Goal: Task Accomplishment & Management: Manage account settings

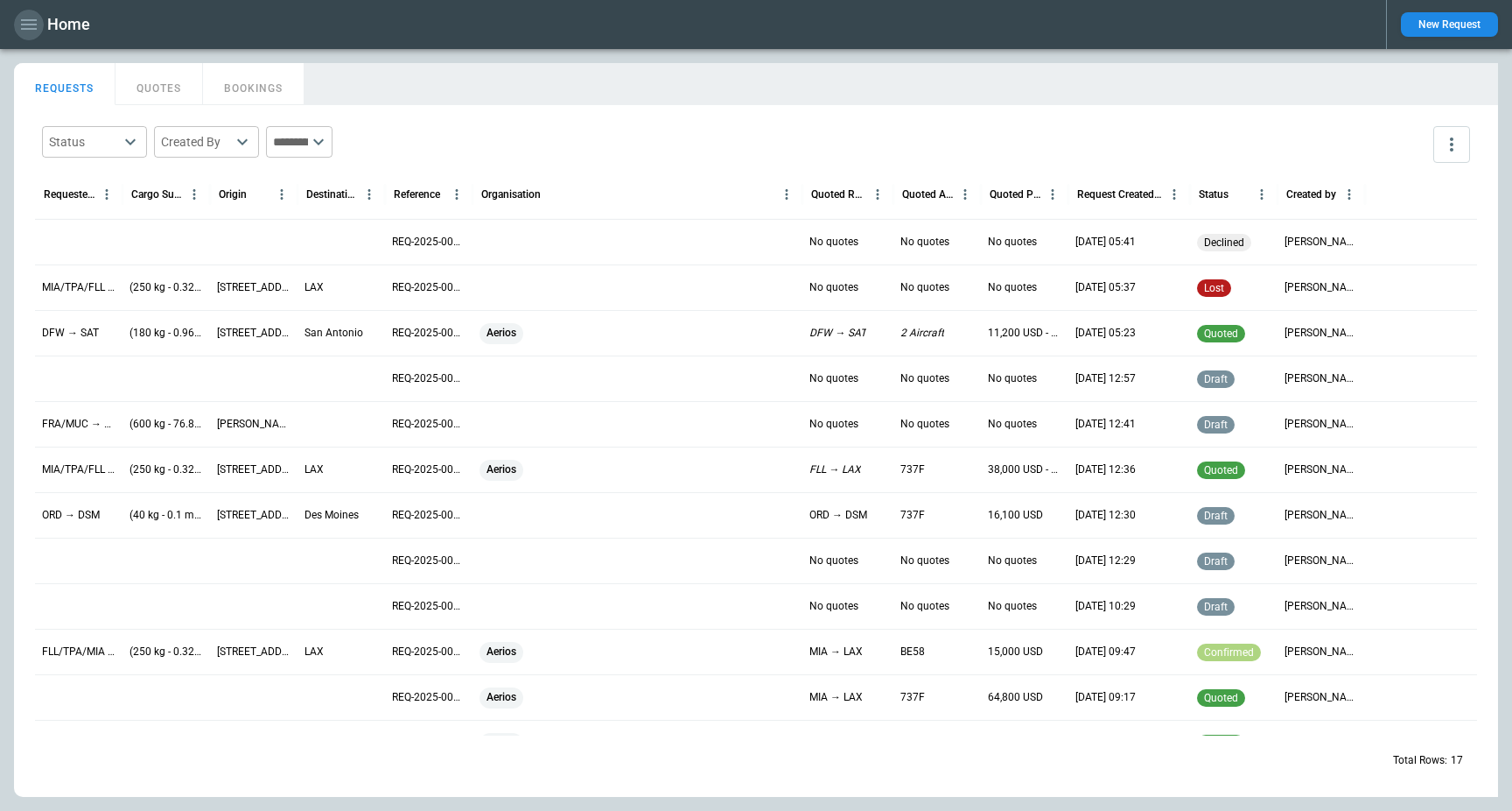
click at [39, 33] on button "button" at bounding box center [29, 25] width 30 height 31
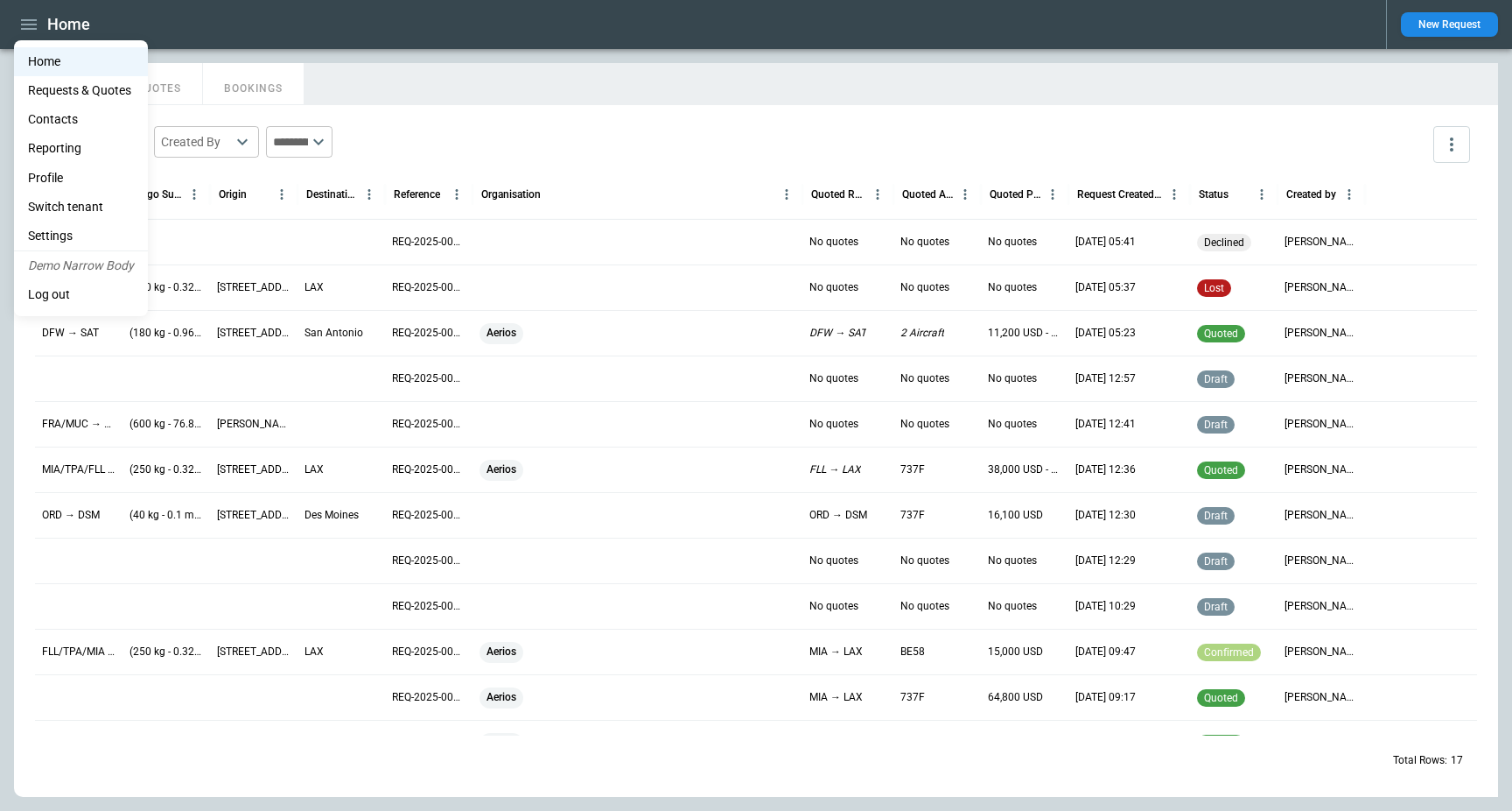
click at [110, 209] on li "Switch tenant" at bounding box center [81, 207] width 134 height 29
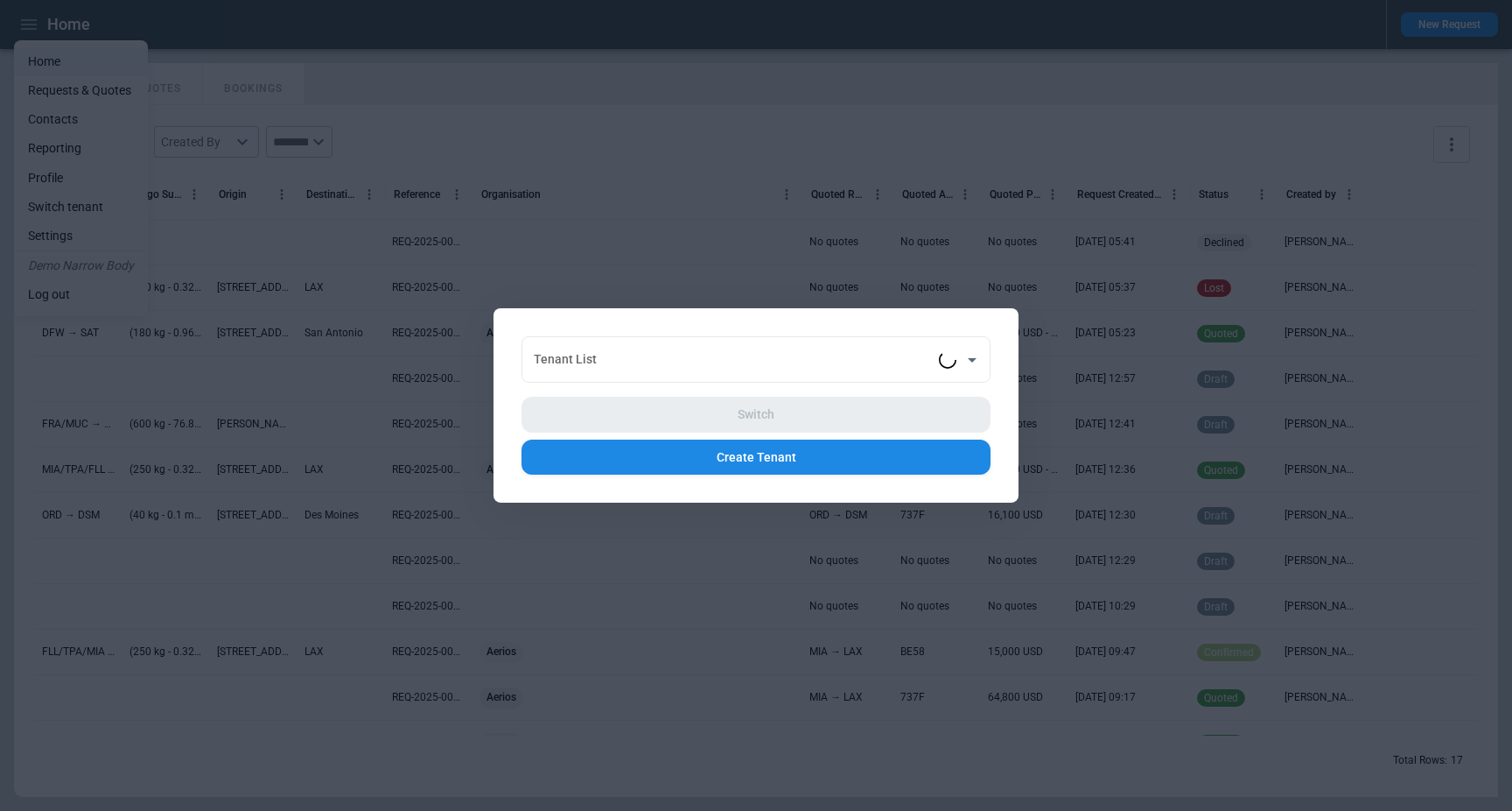
click at [682, 386] on div "Switch Create Tenant" at bounding box center [756, 429] width 470 height 92
click at [709, 366] on input "Tenant List" at bounding box center [734, 359] width 409 height 31
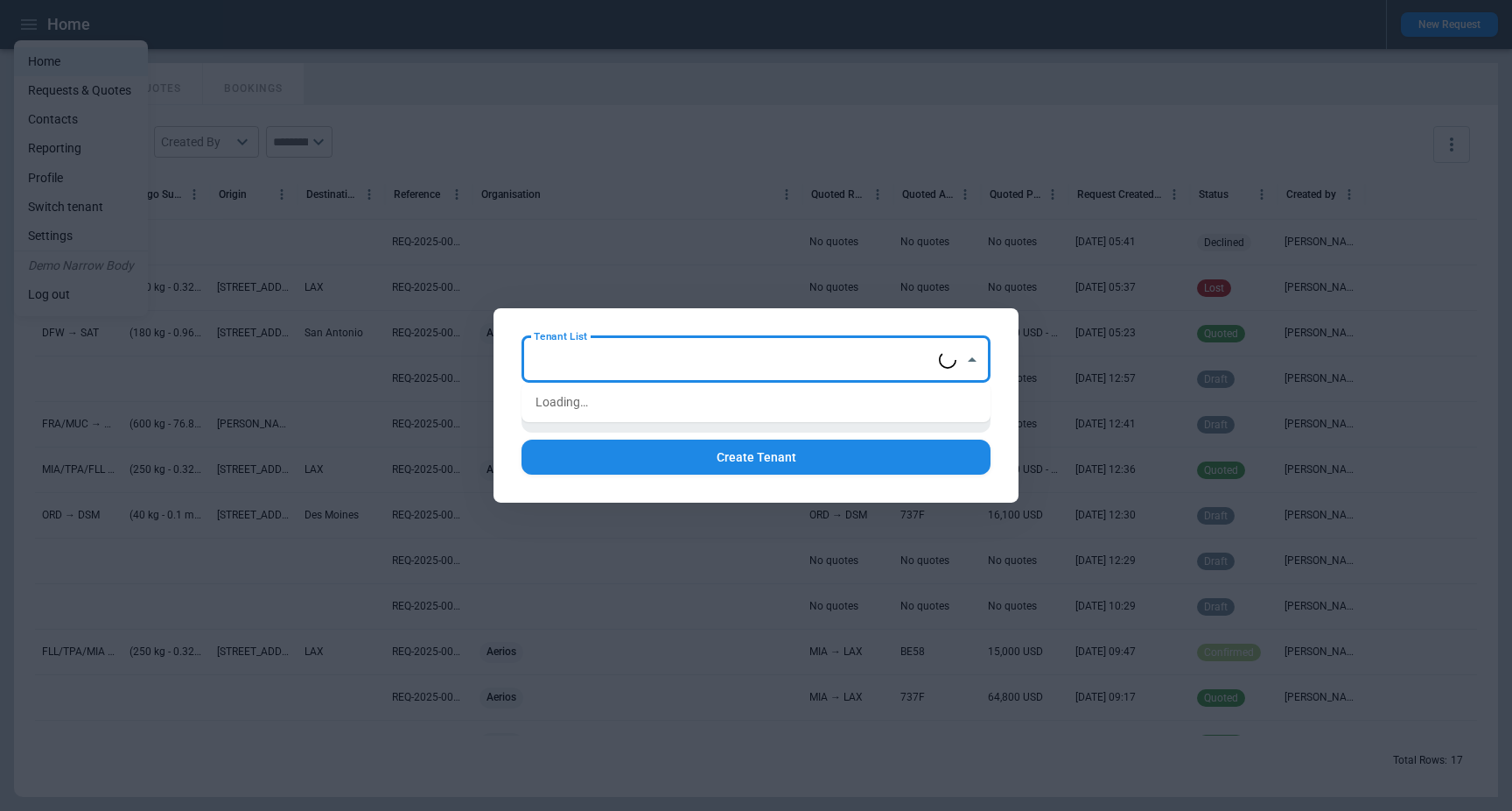
click at [727, 334] on div "Tenant List Tenant List Switch Create Tenant" at bounding box center [756, 406] width 525 height 195
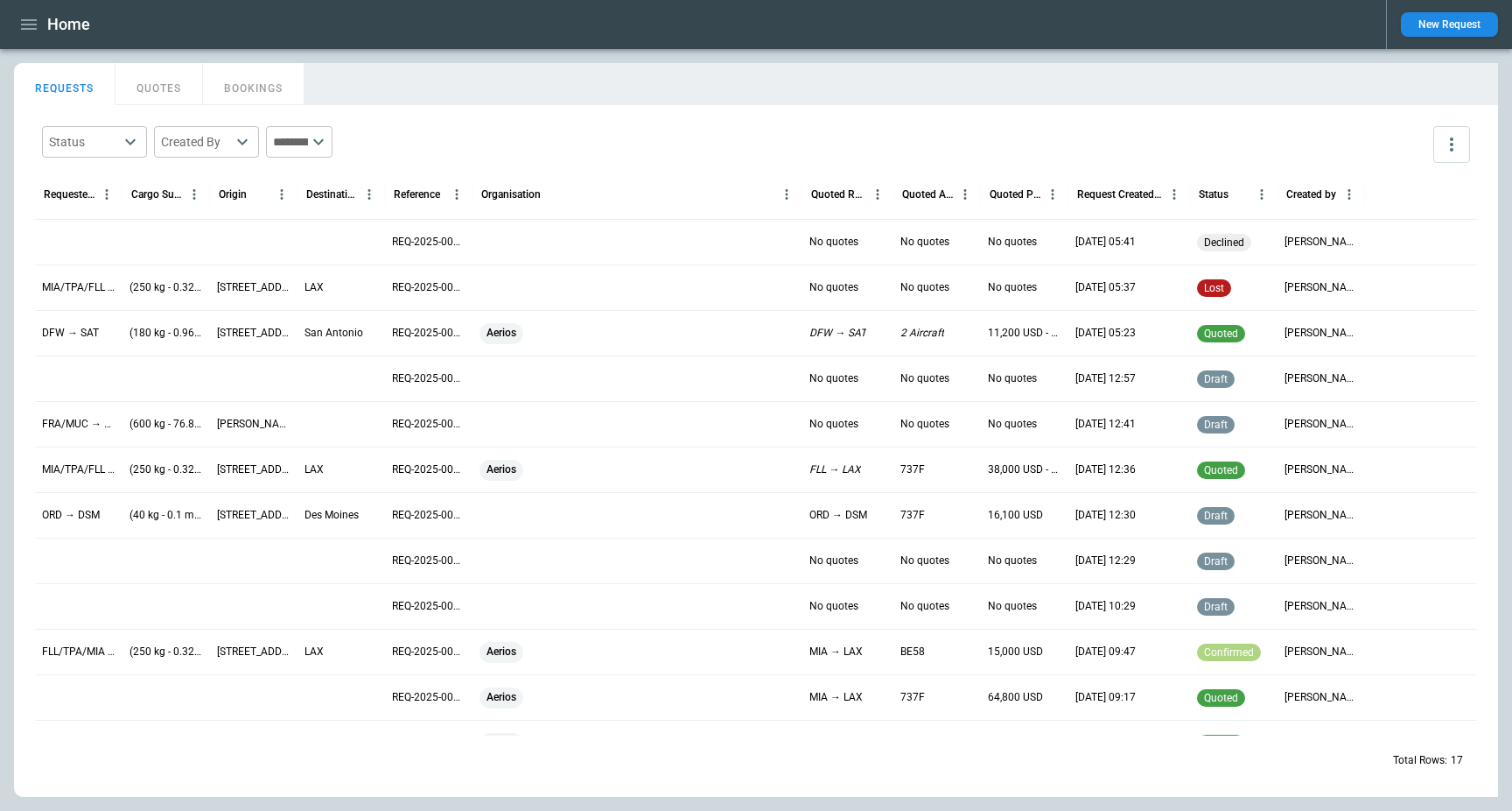
click at [27, 23] on icon "button" at bounding box center [29, 25] width 21 height 21
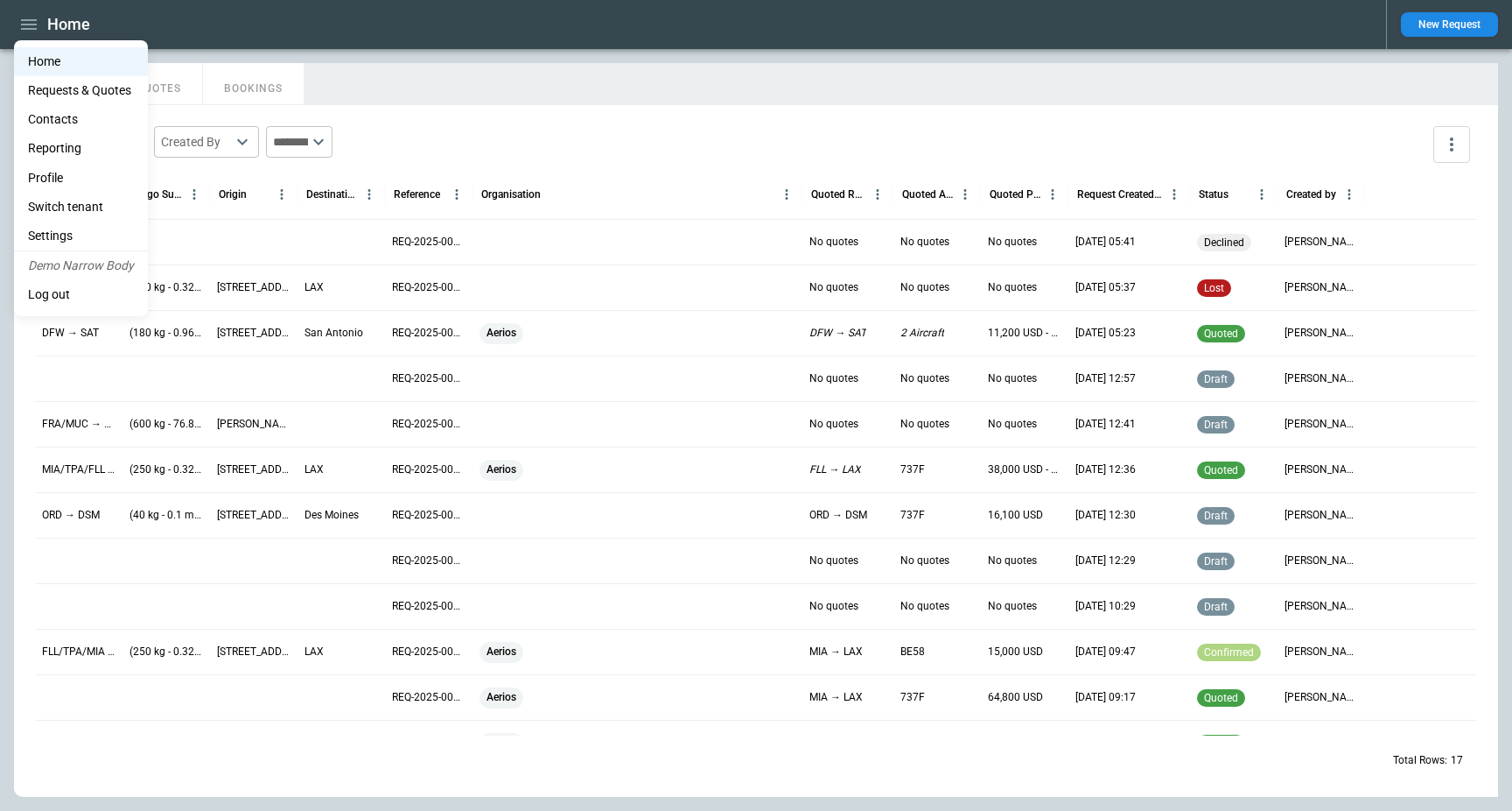
click at [106, 207] on li "Switch tenant" at bounding box center [81, 207] width 134 height 29
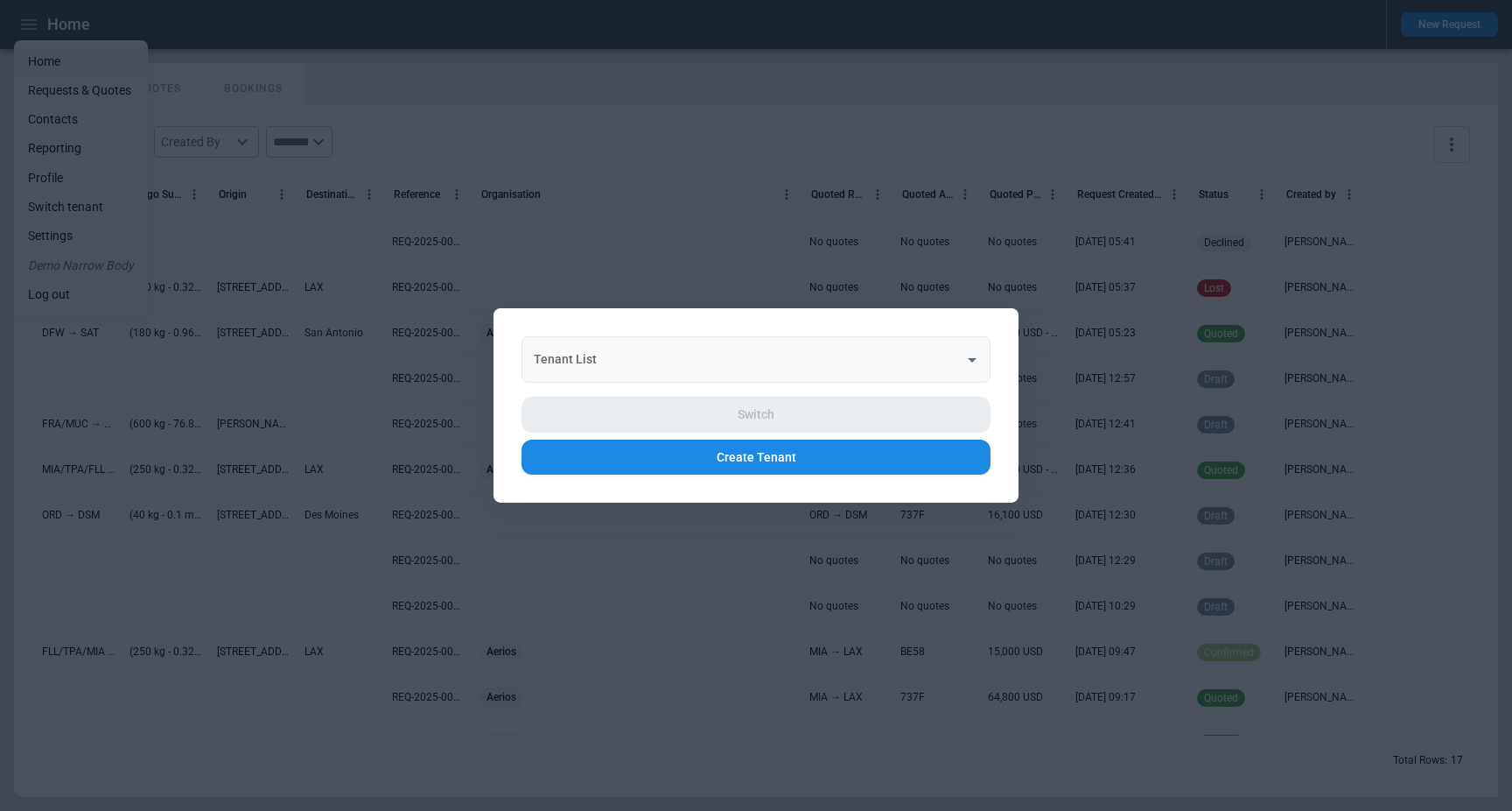
click at [622, 345] on input "Tenant List" at bounding box center [744, 359] width 427 height 31
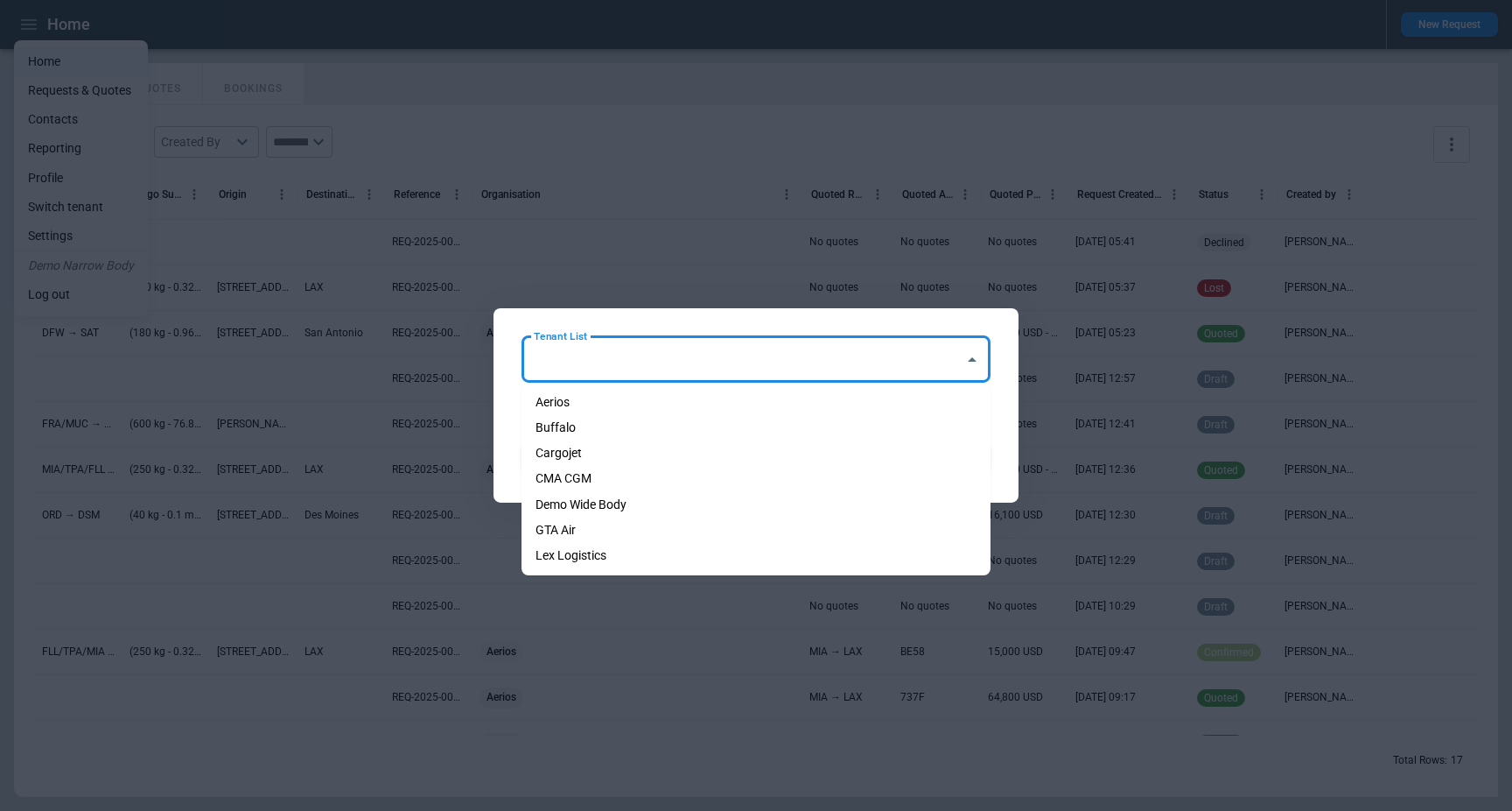
click at [633, 453] on li "Cargojet" at bounding box center [756, 452] width 470 height 25
type input "********"
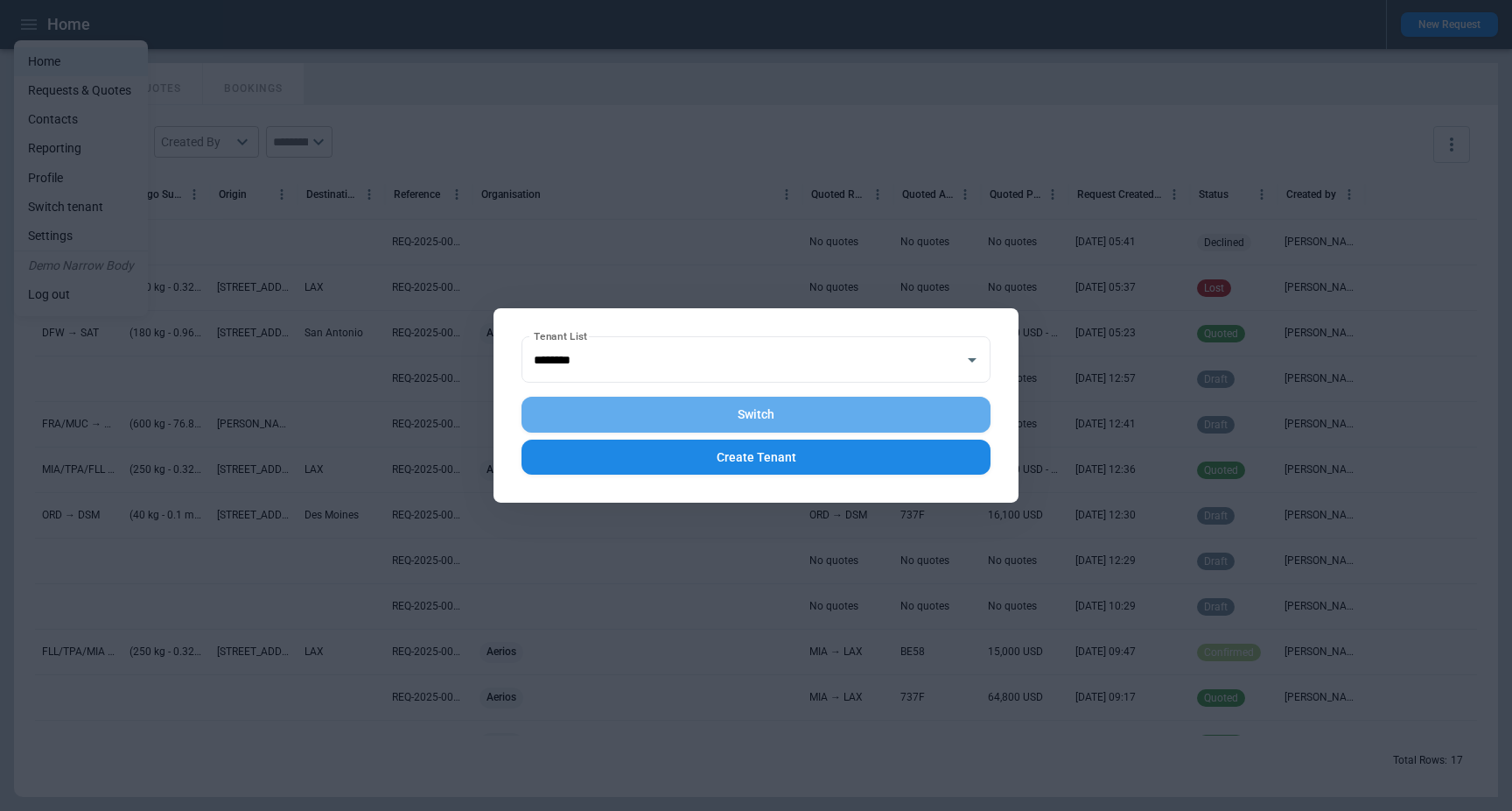
click at [716, 415] on button "Switch" at bounding box center [756, 414] width 470 height 35
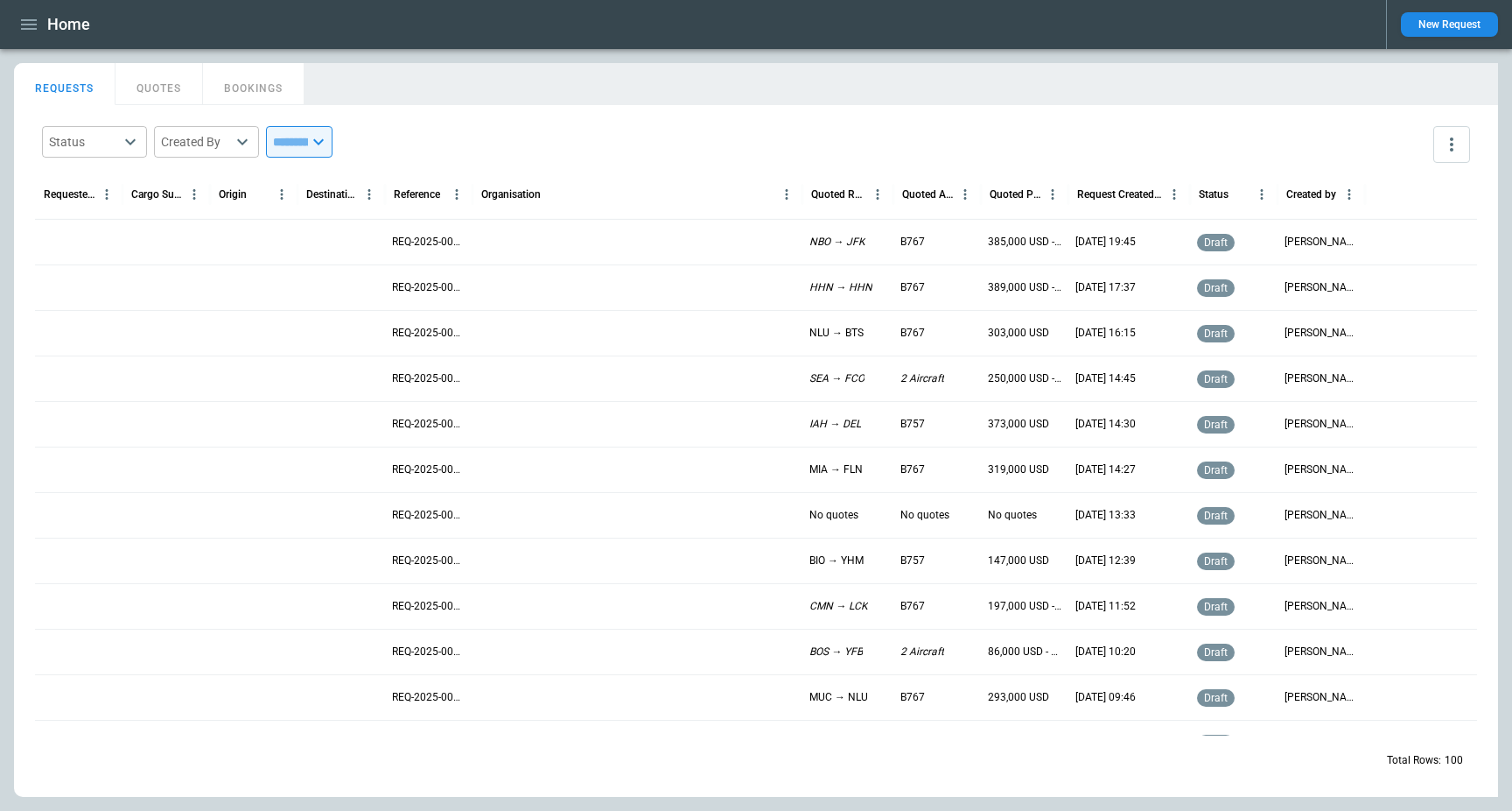
click at [1117, 50] on main "FindBorderBarSize REQUESTS QUOTES BOOKINGS Status ​ Created By ​ ​ Requested Ro…" at bounding box center [756, 429] width 1512 height 762
click at [35, 28] on icon "button" at bounding box center [29, 25] width 21 height 21
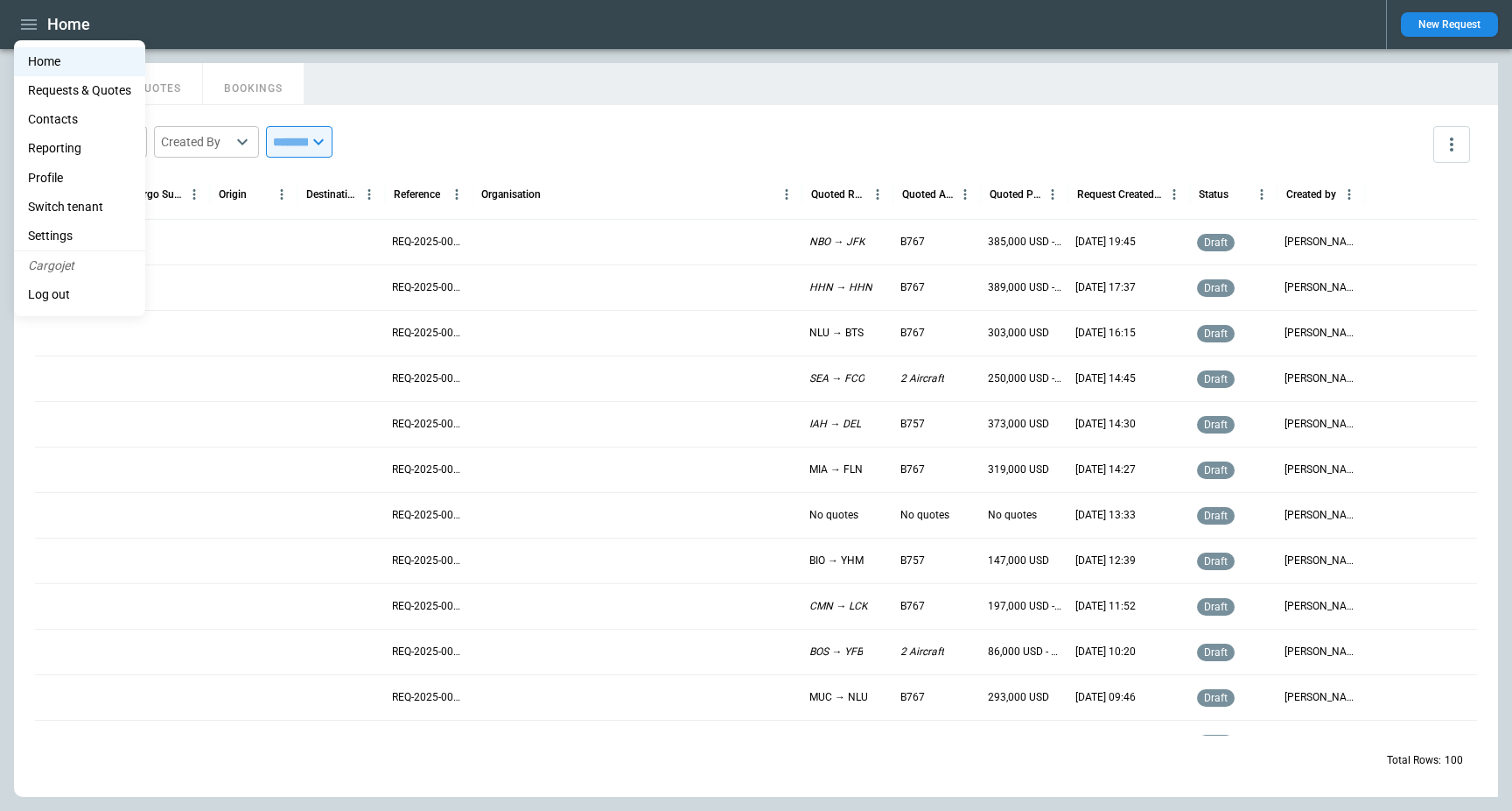
click at [86, 147] on li "Reporting" at bounding box center [80, 149] width 131 height 29
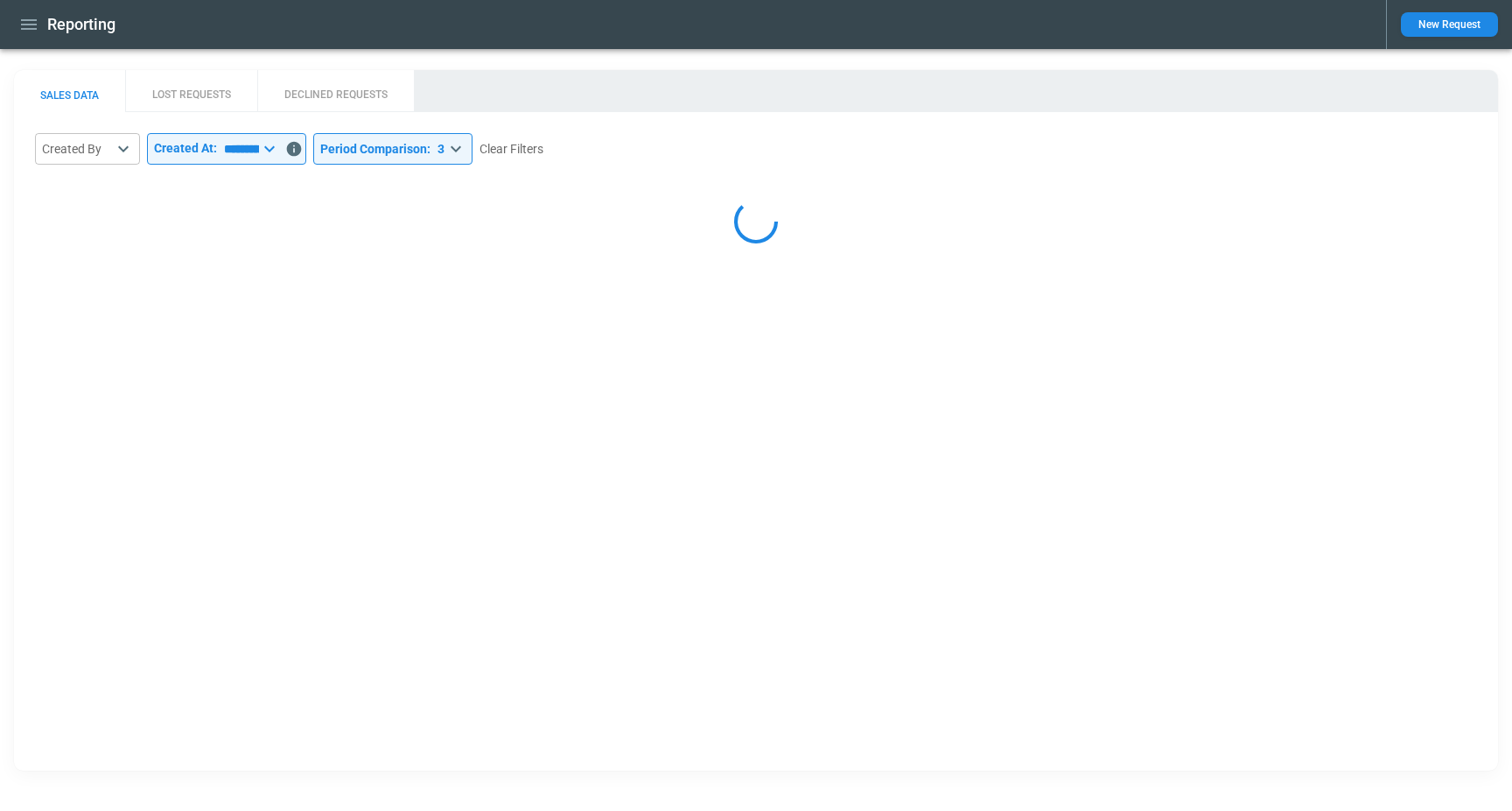
click at [532, 104] on div "SALES DATA LOST REQUESTS DECLINED REQUESTS" at bounding box center [756, 91] width 1484 height 42
select select "*****"
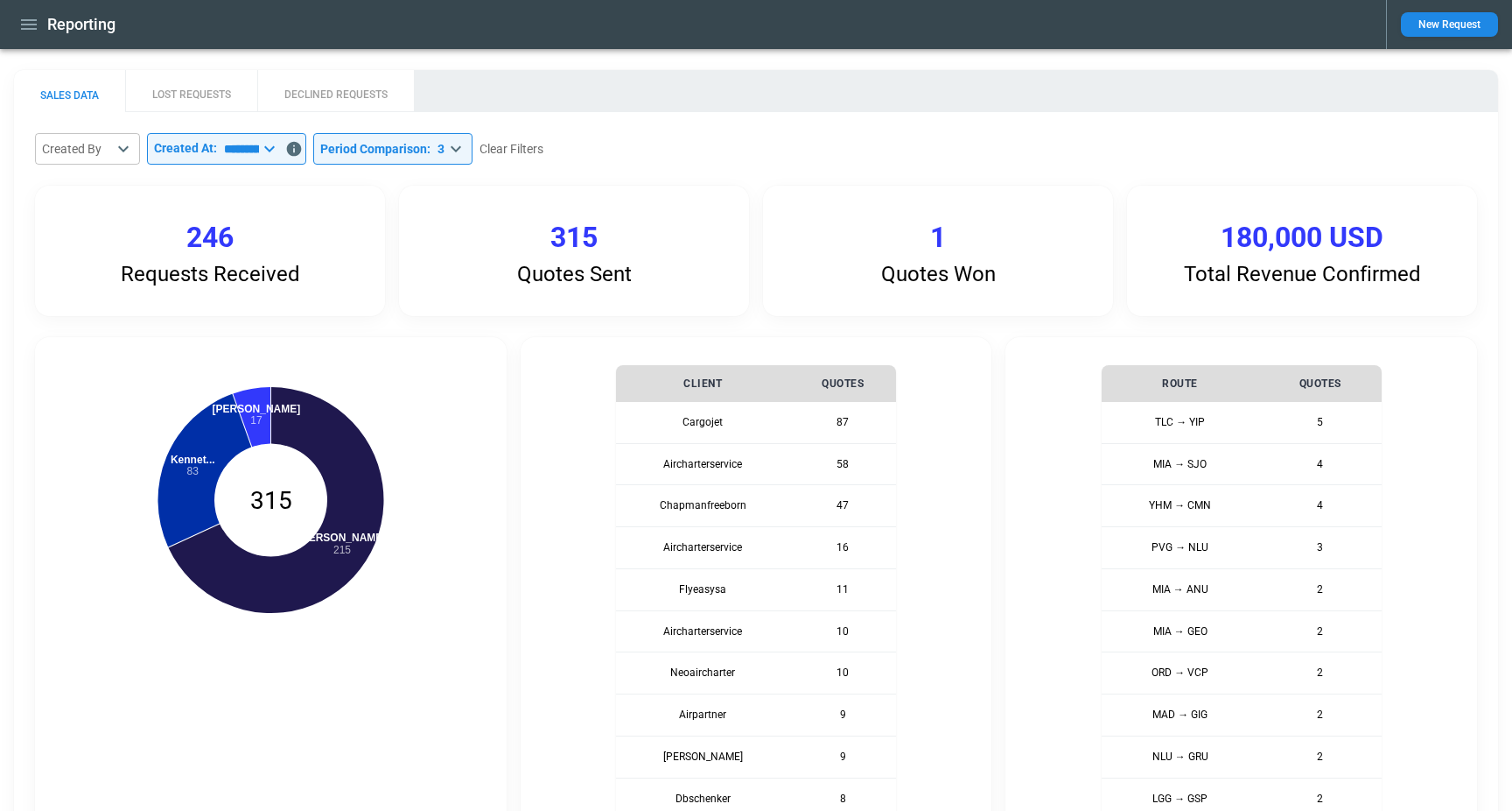
click at [30, 28] on icon "button" at bounding box center [29, 24] width 15 height 11
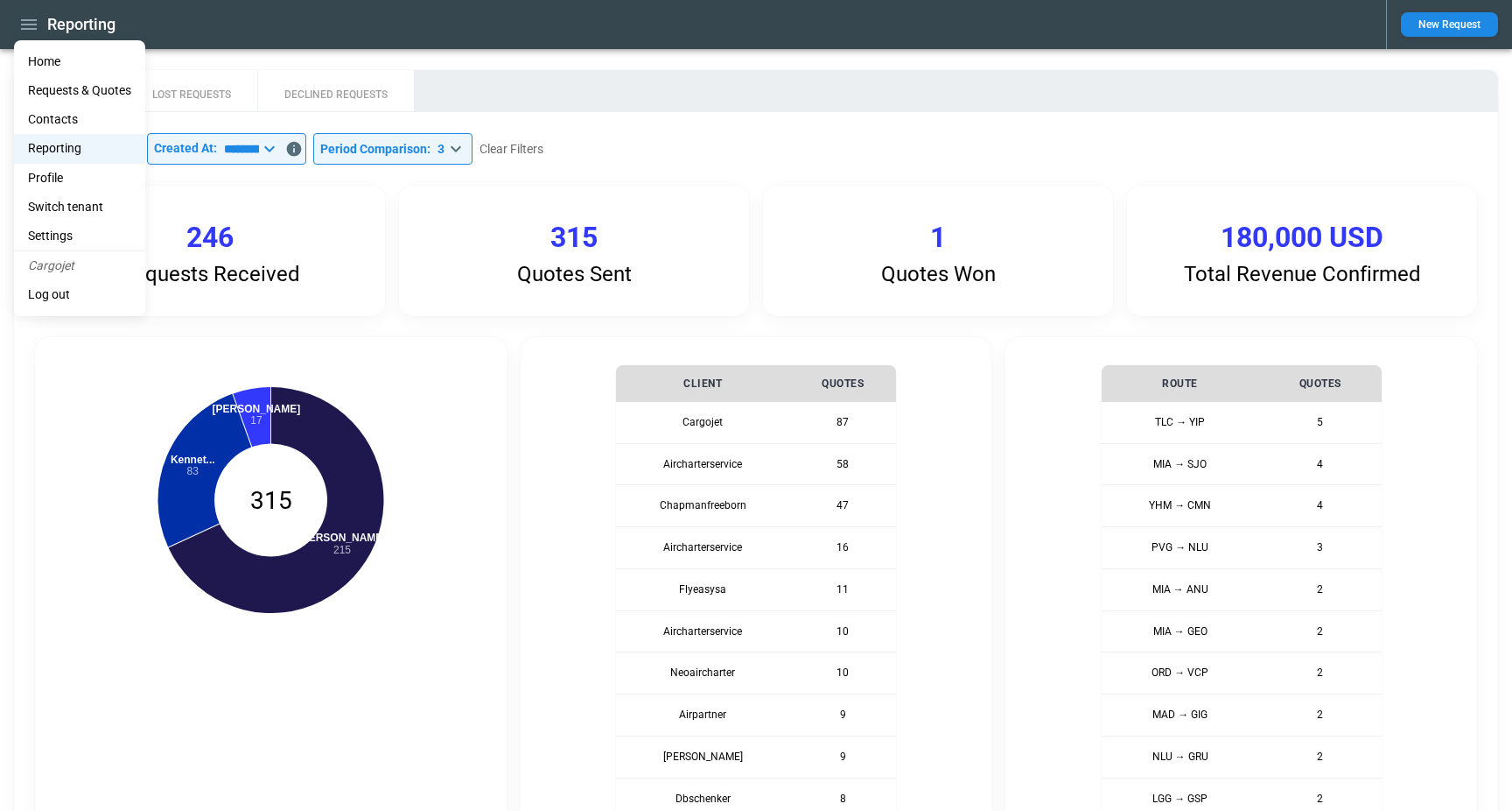
click at [57, 56] on li "Home" at bounding box center [80, 61] width 131 height 29
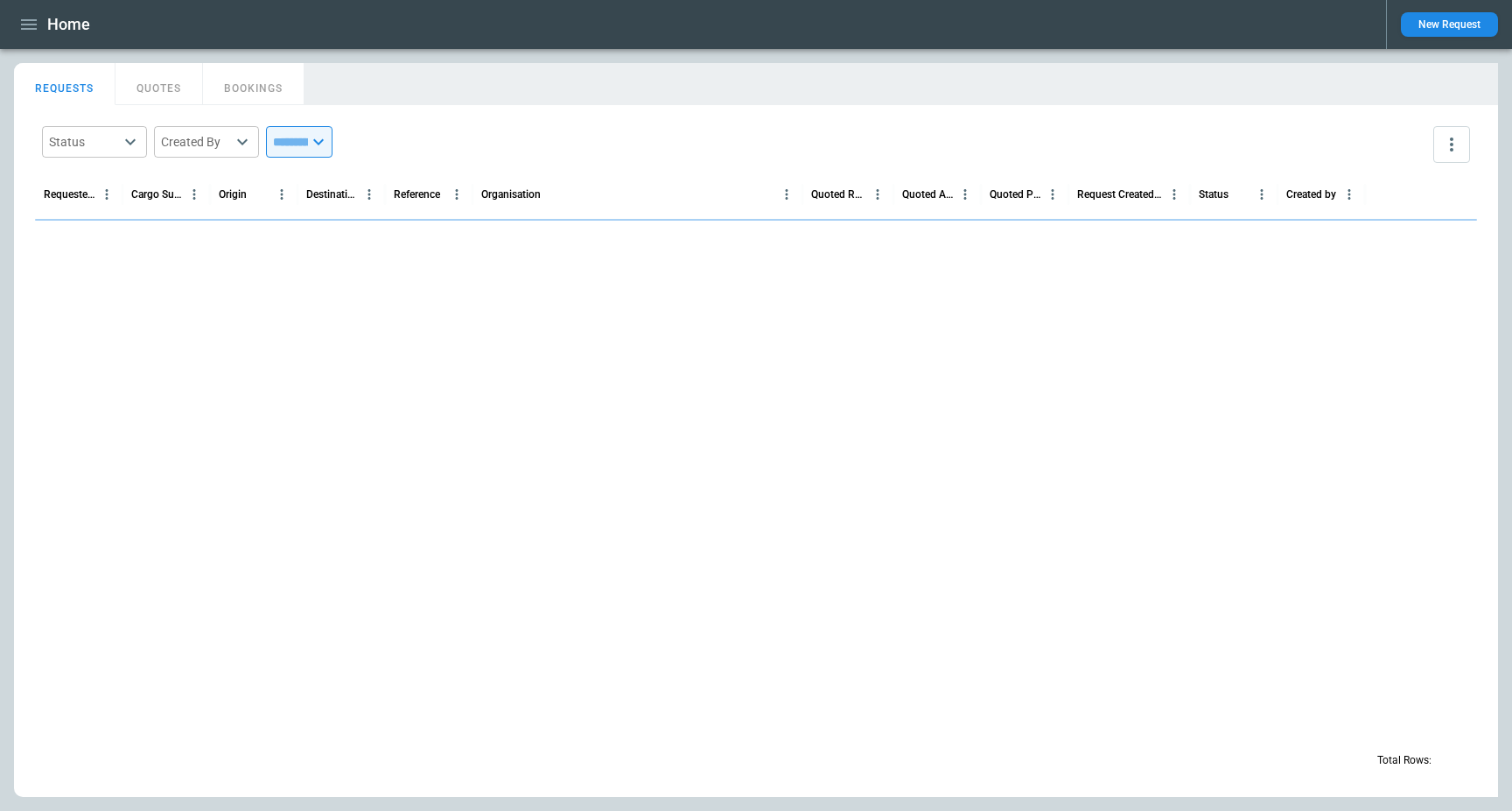
click at [699, 85] on div "REQUESTS QUOTES BOOKINGS" at bounding box center [756, 81] width 1484 height 37
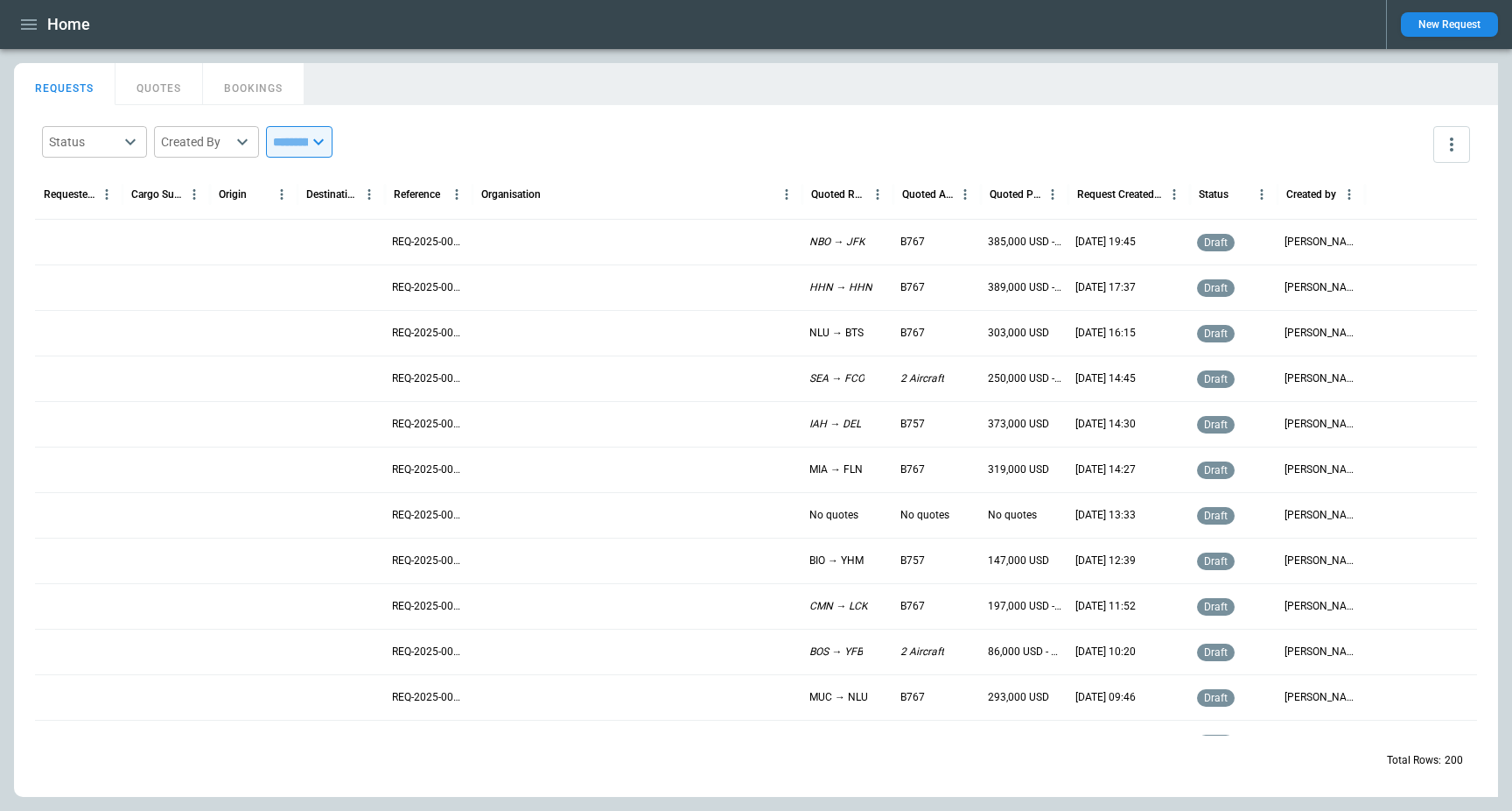
click at [954, 78] on div "REQUESTS QUOTES BOOKINGS" at bounding box center [756, 81] width 1484 height 37
click at [26, 28] on icon "button" at bounding box center [29, 24] width 15 height 11
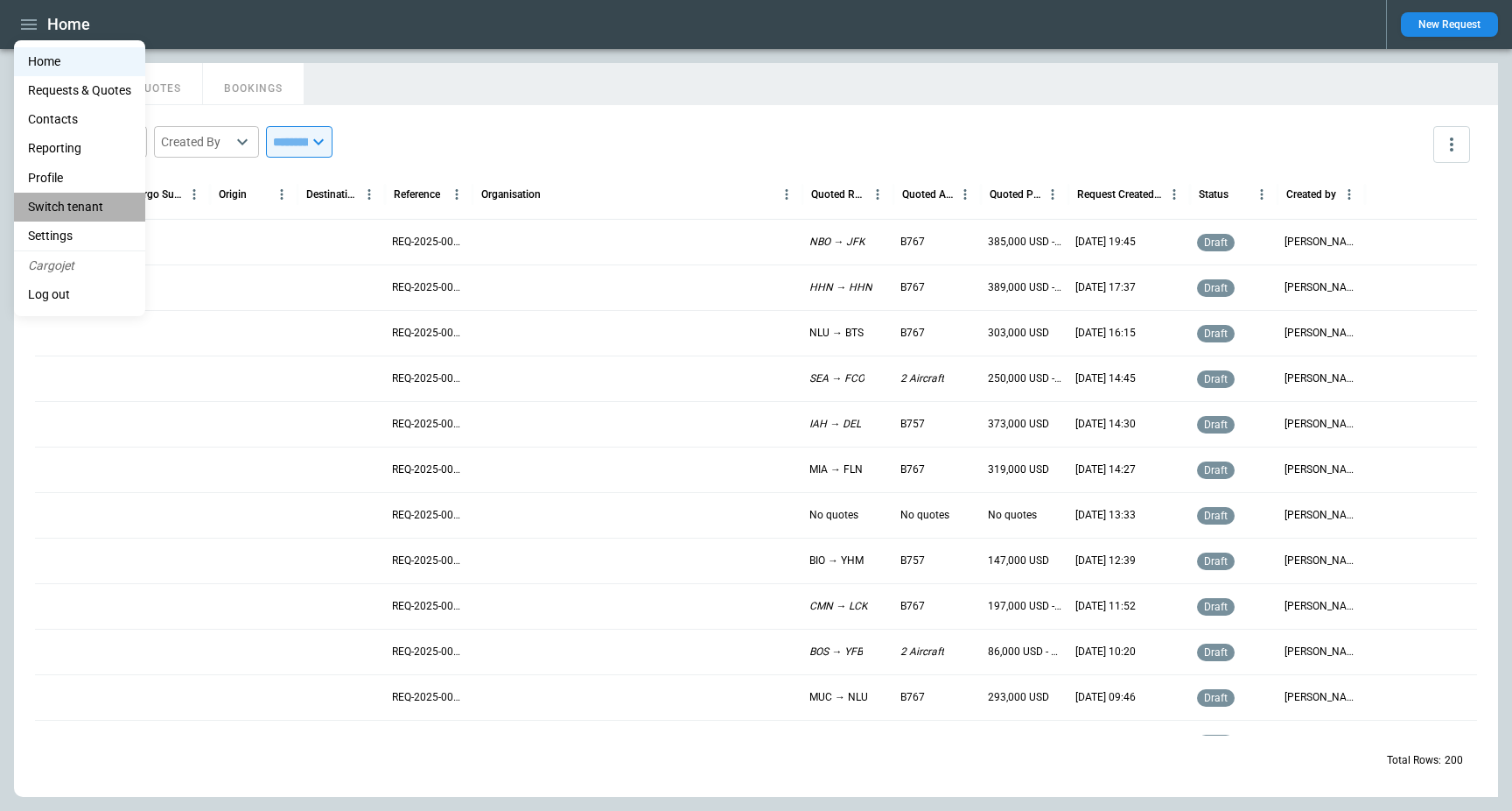
click at [97, 198] on li "Switch tenant" at bounding box center [80, 207] width 131 height 29
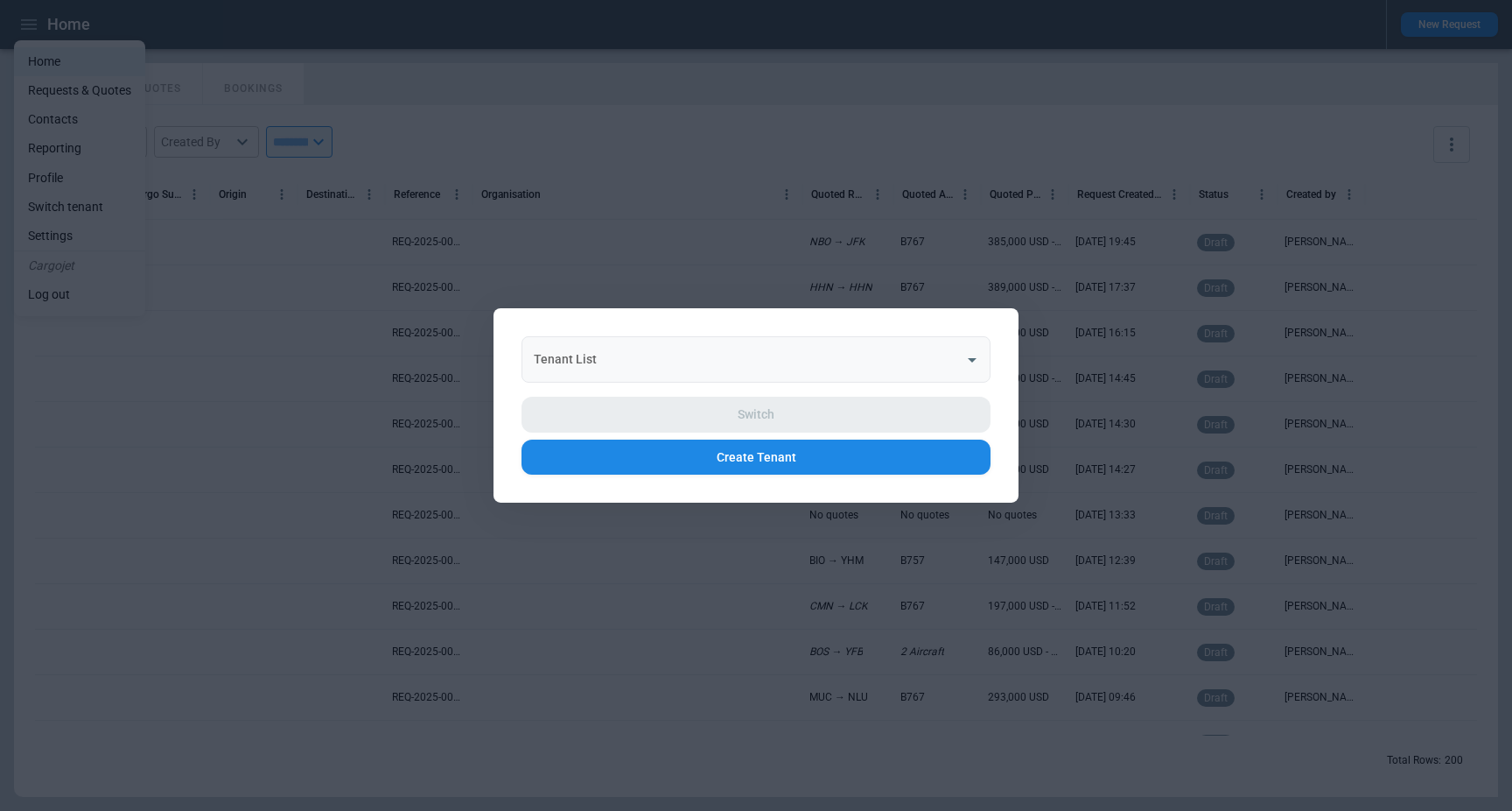
click at [584, 339] on div "Tenant List" at bounding box center [756, 359] width 470 height 46
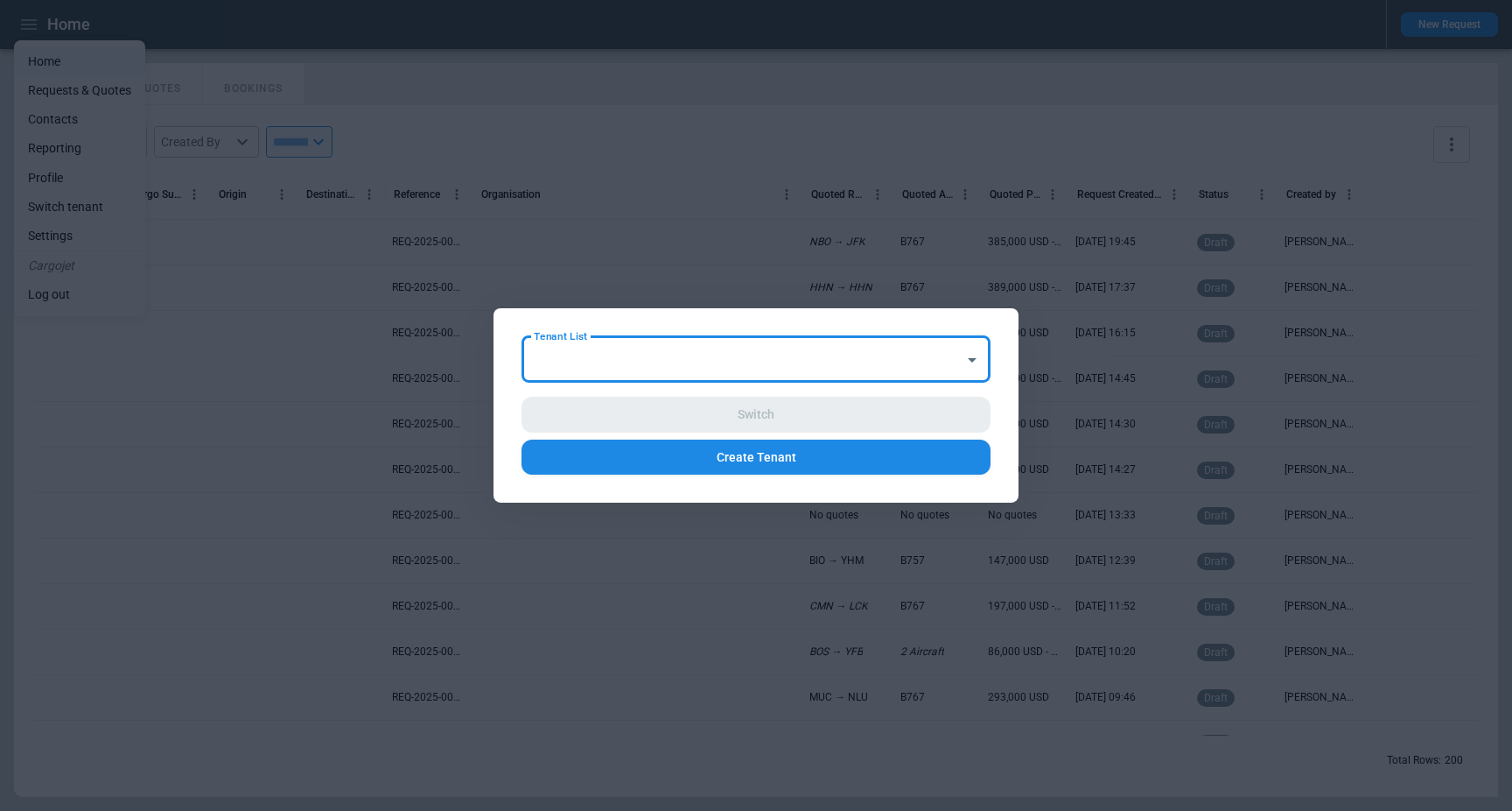
click at [789, 106] on div at bounding box center [756, 406] width 1512 height 811
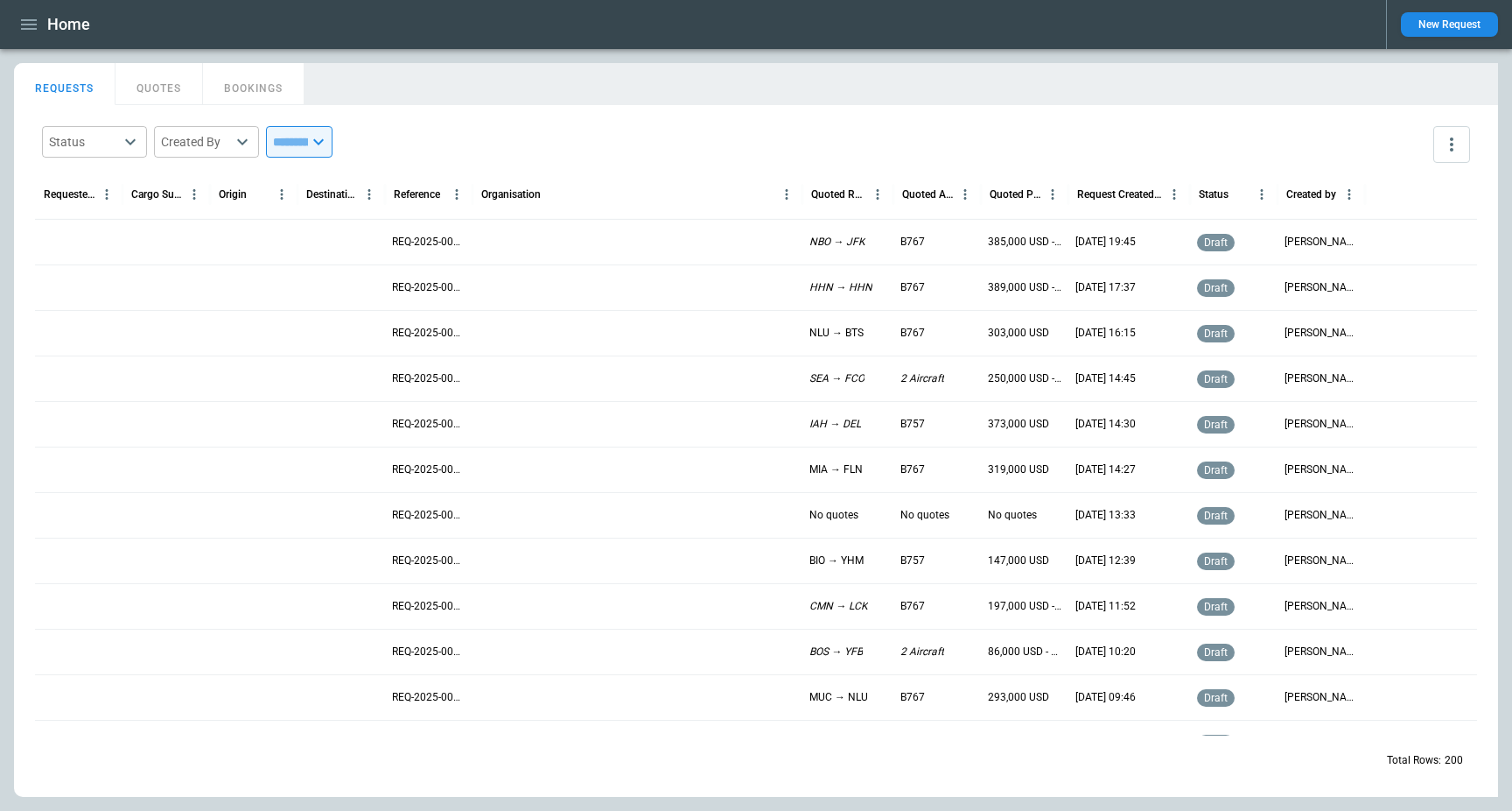
click at [844, 43] on div "Home New Request" at bounding box center [756, 24] width 1512 height 49
click at [521, 54] on main "FindBorderBarSize REQUESTS QUOTES BOOKINGS Status ​ Created By ​ ​ Requested Ro…" at bounding box center [756, 429] width 1512 height 762
click at [18, 14] on icon "button" at bounding box center [29, 25] width 21 height 21
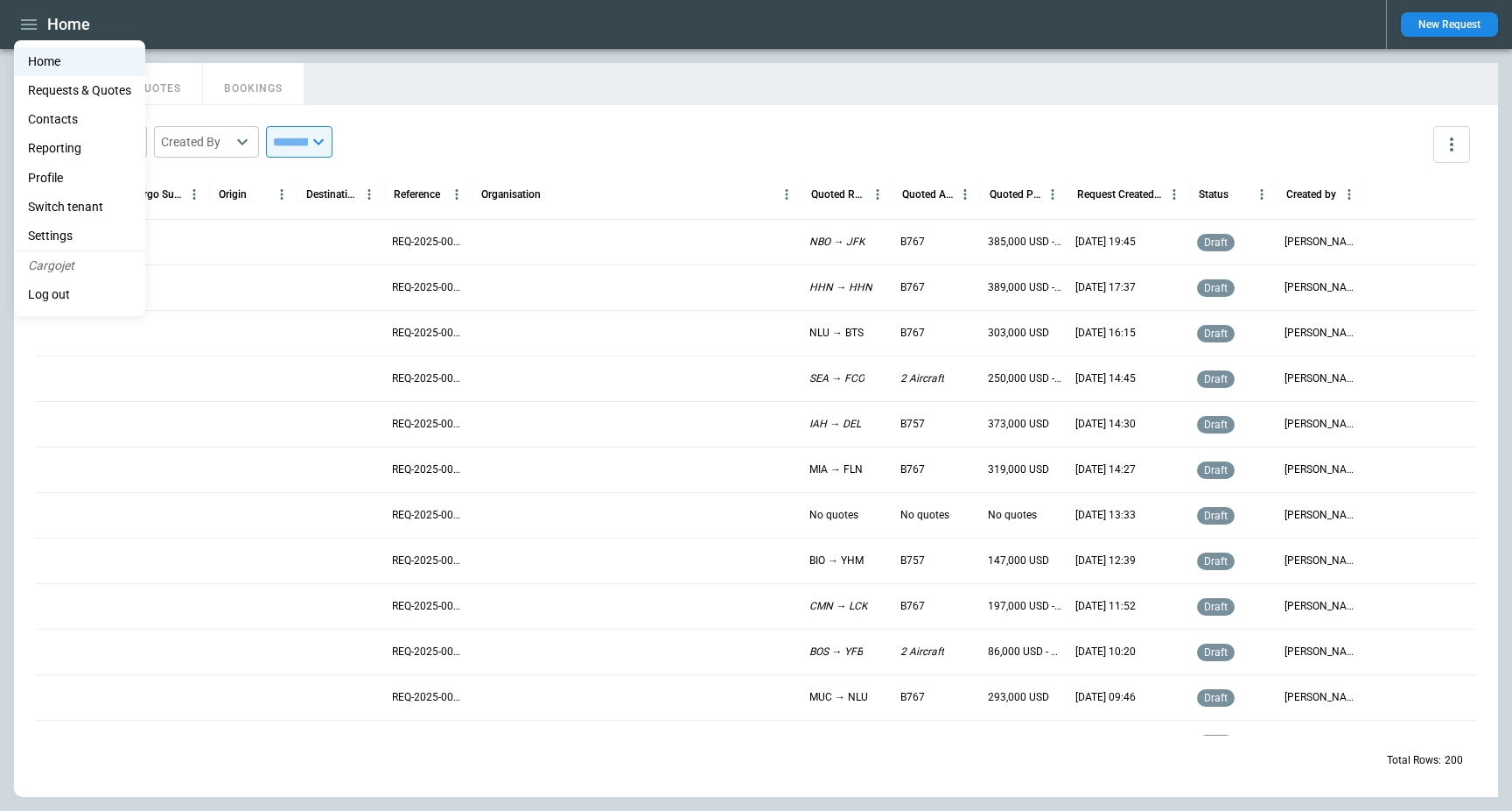
click at [95, 201] on li "Switch tenant" at bounding box center [80, 207] width 131 height 29
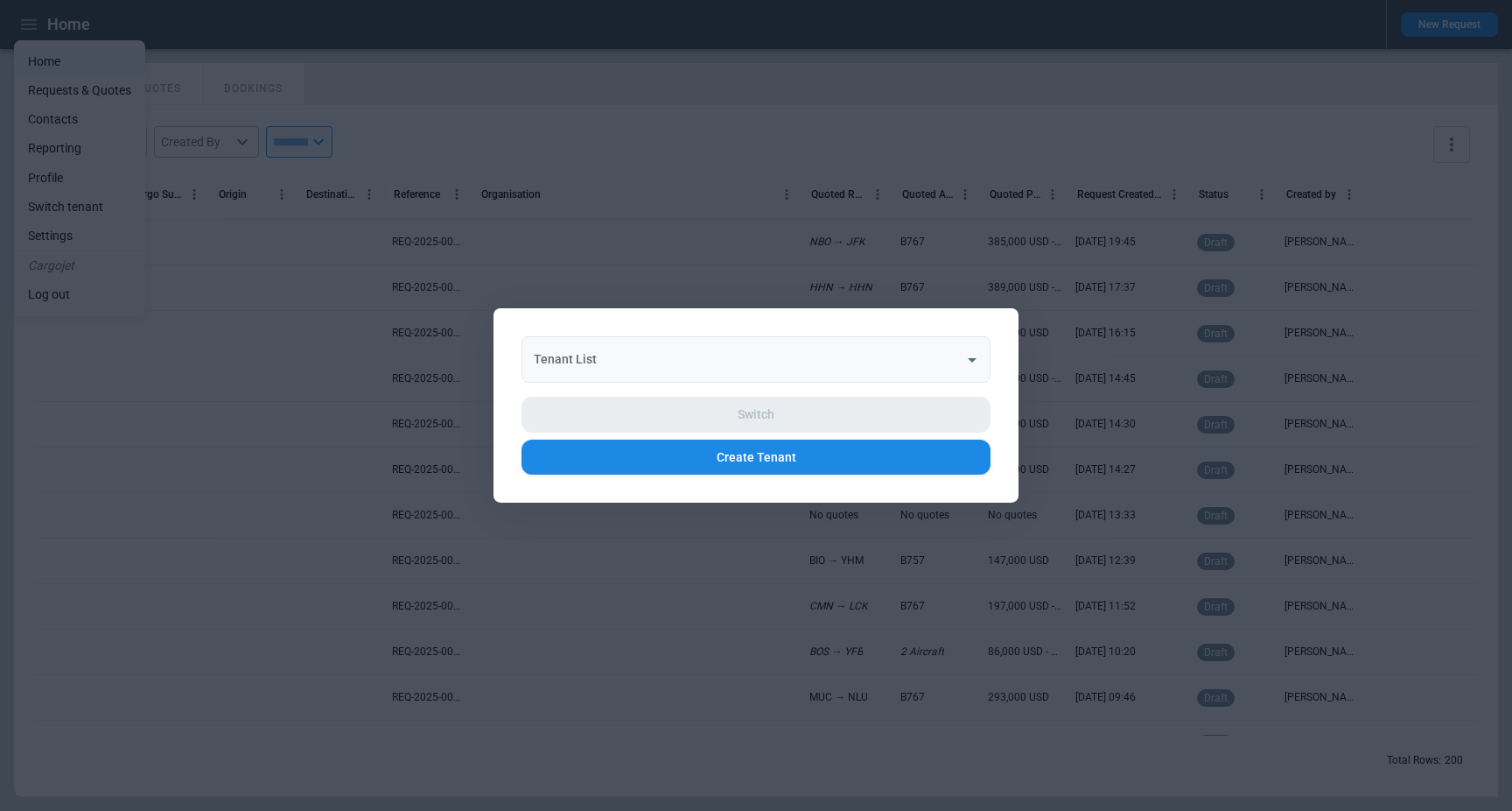
click at [681, 362] on input "Tenant List" at bounding box center [744, 359] width 427 height 31
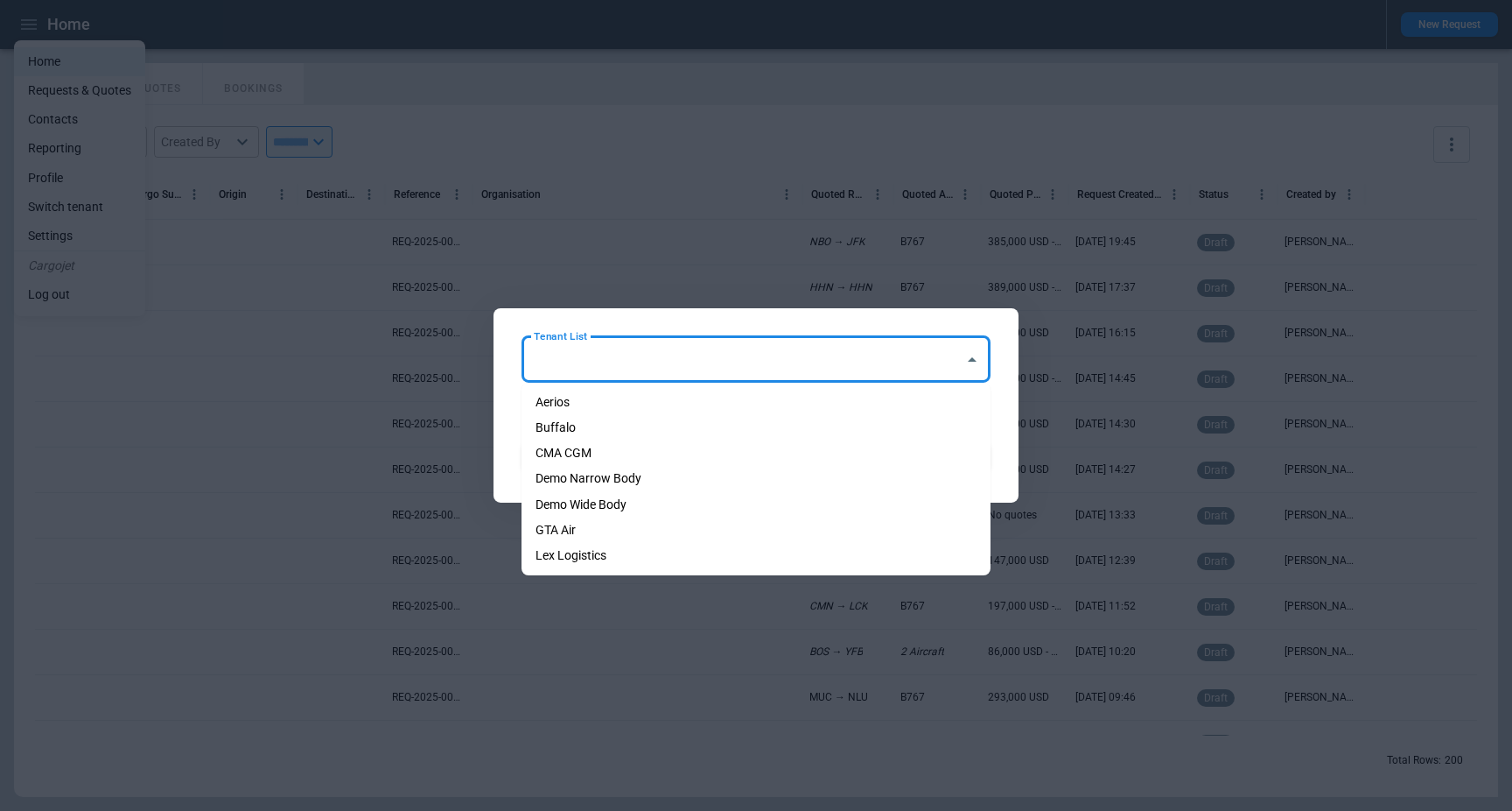
click at [621, 484] on li "Demo Narrow Body" at bounding box center [756, 478] width 470 height 25
type input "**********"
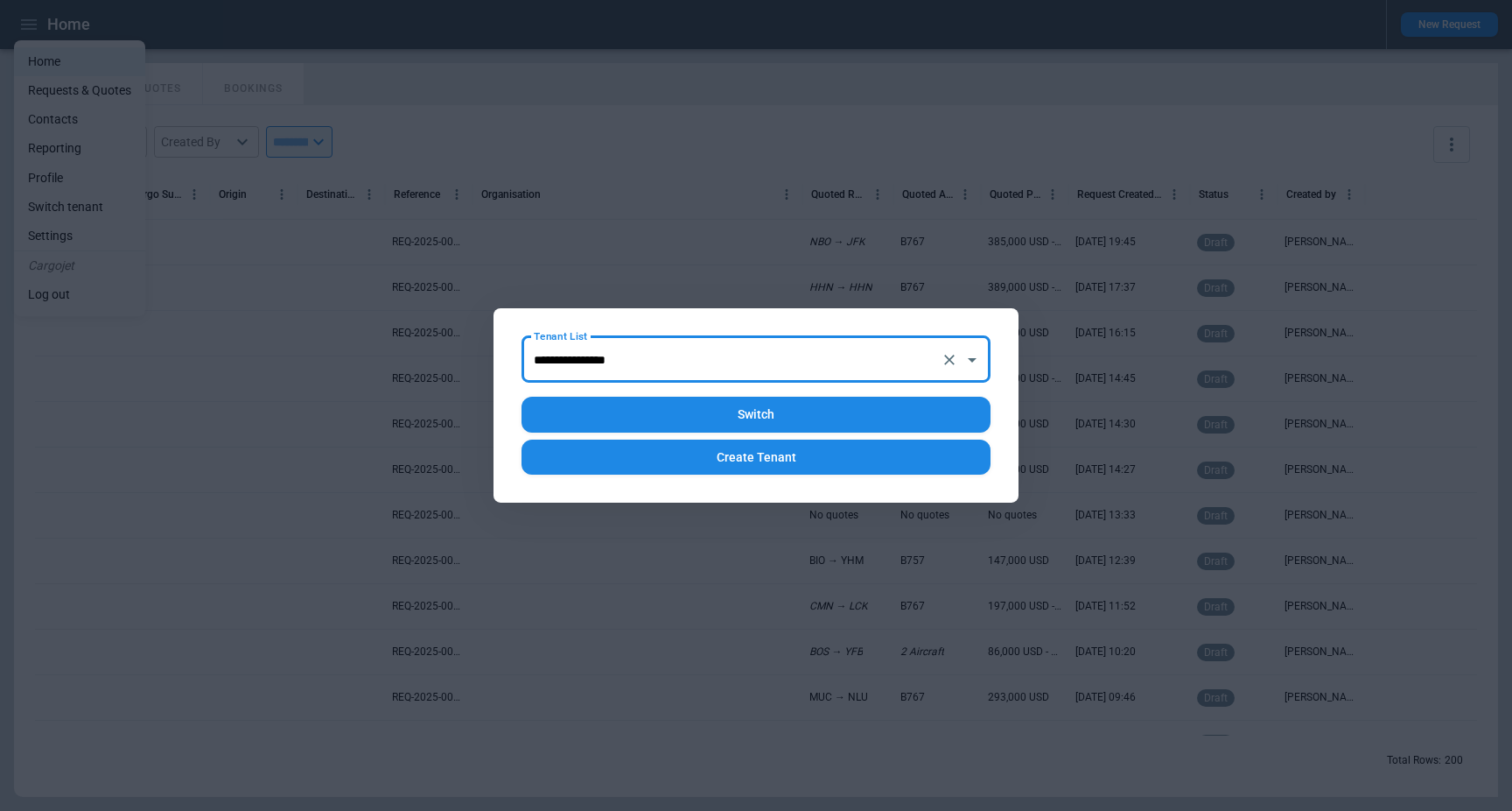
click at [747, 417] on button "Switch" at bounding box center [756, 414] width 470 height 35
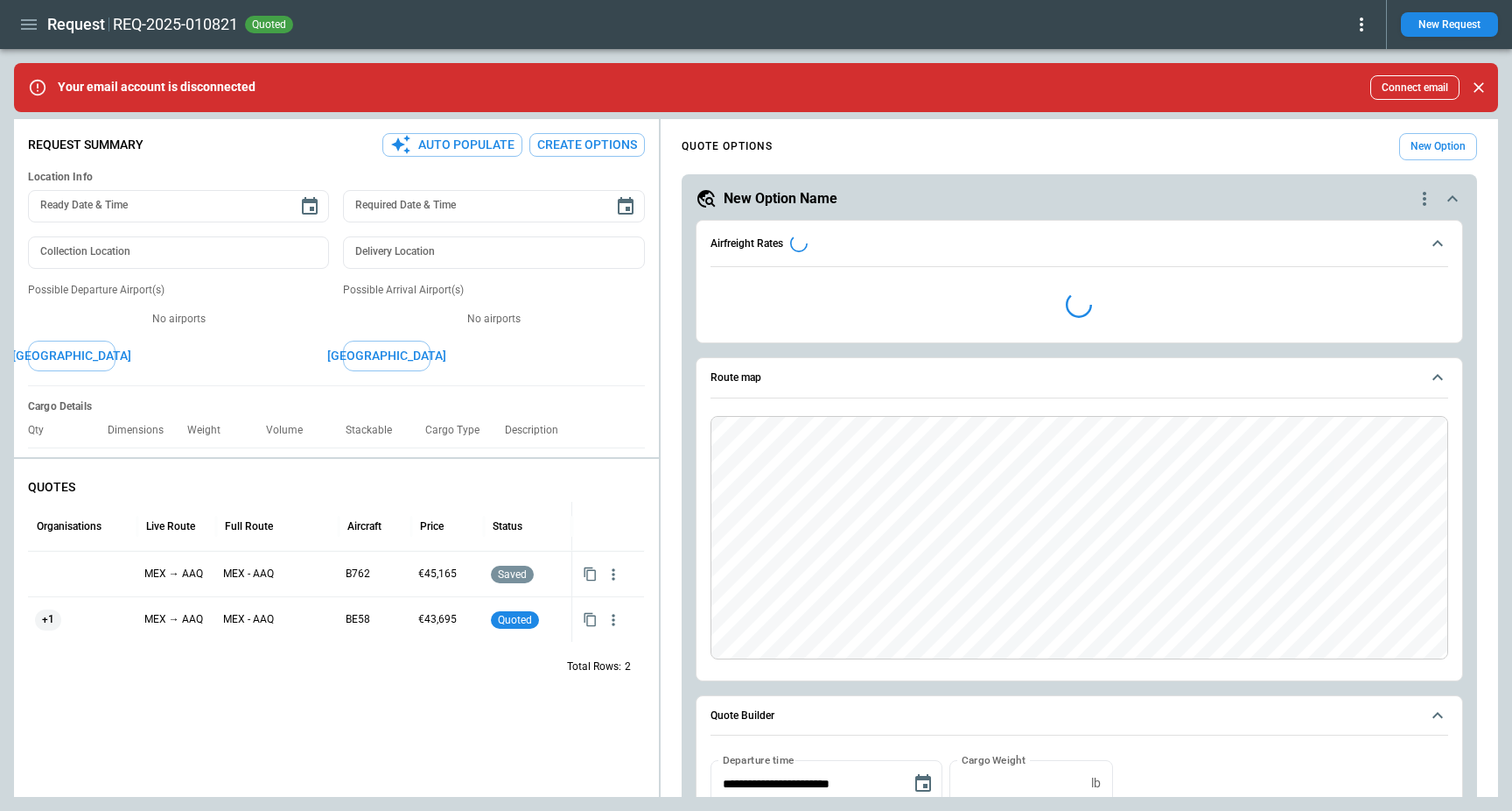
type textarea "*"
